Goal: Task Accomplishment & Management: Manage account settings

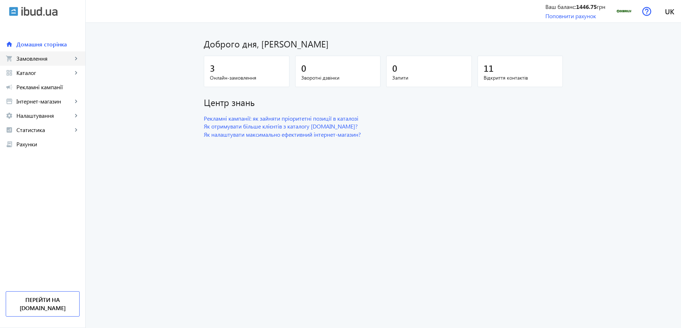
click at [37, 57] on span "Замовлення" at bounding box center [44, 58] width 56 height 7
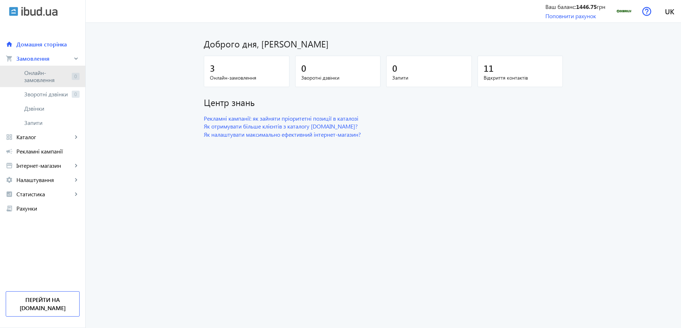
click at [44, 73] on span "Онлайн-замовлення" at bounding box center [46, 76] width 45 height 14
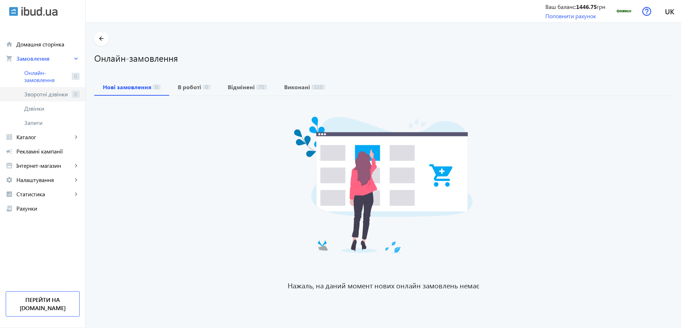
click at [37, 95] on span "Зворотні дзвінки" at bounding box center [46, 94] width 45 height 7
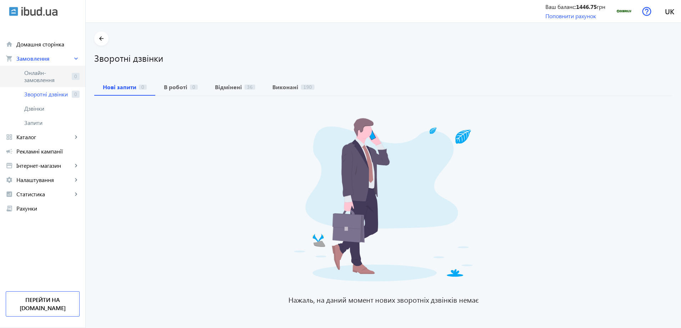
click at [33, 79] on span "Онлайн-замовлення" at bounding box center [46, 76] width 45 height 14
